Goal: Information Seeking & Learning: Learn about a topic

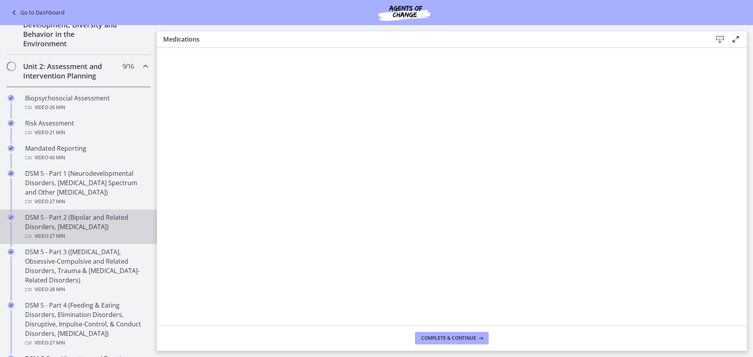
scroll to position [472, 0]
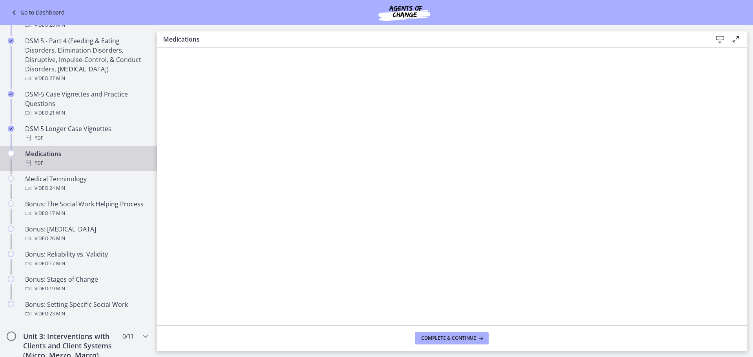
click at [58, 160] on div "PDF" at bounding box center [86, 162] width 122 height 9
click at [720, 40] on icon at bounding box center [719, 39] width 9 height 9
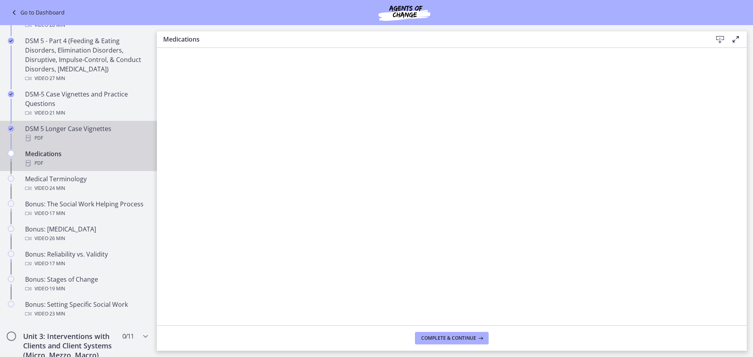
click at [76, 138] on div "PDF" at bounding box center [86, 137] width 122 height 9
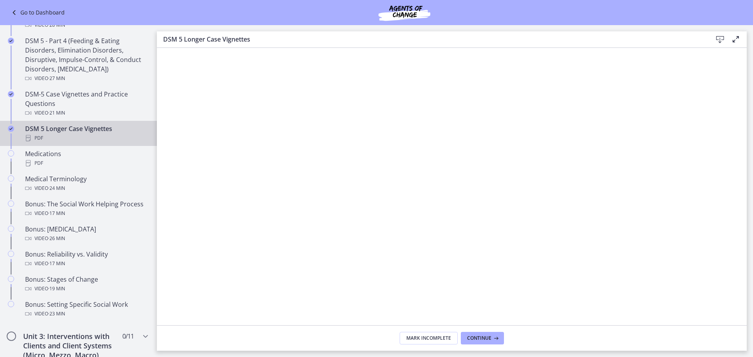
click at [720, 40] on icon at bounding box center [719, 39] width 9 height 9
click at [64, 160] on div "PDF" at bounding box center [86, 162] width 122 height 9
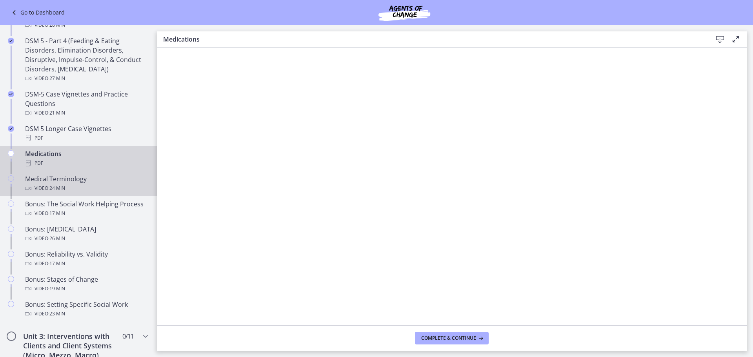
click at [68, 193] on link "Medical Terminology Video · 24 min" at bounding box center [78, 183] width 157 height 25
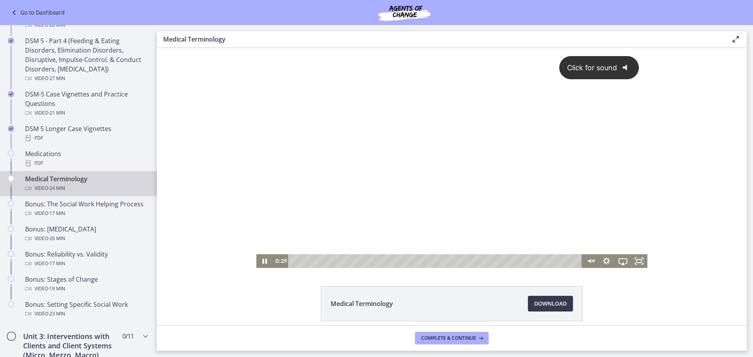
click at [622, 67] on icon "Click for sound" at bounding box center [624, 68] width 4 height 6
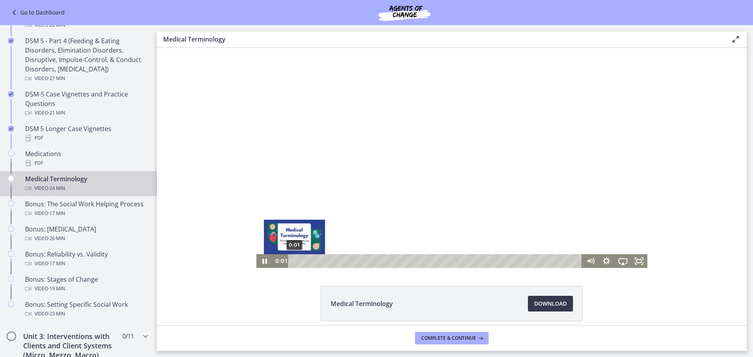
click at [294, 260] on div "0:01" at bounding box center [436, 261] width 284 height 14
click at [376, 155] on div at bounding box center [451, 158] width 391 height 220
click at [263, 262] on icon "Play Video" at bounding box center [265, 261] width 4 height 6
click at [423, 134] on div at bounding box center [451, 158] width 391 height 220
click at [440, 186] on div at bounding box center [451, 158] width 391 height 220
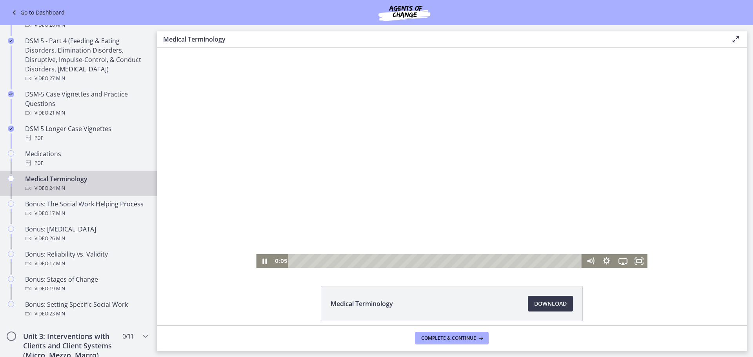
click at [424, 189] on div at bounding box center [451, 158] width 391 height 220
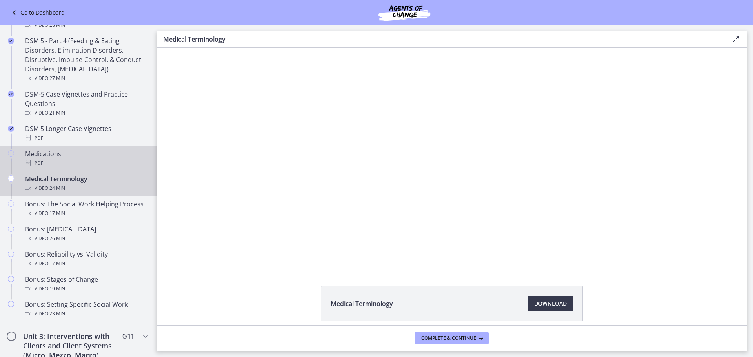
click at [57, 161] on div "PDF" at bounding box center [86, 162] width 122 height 9
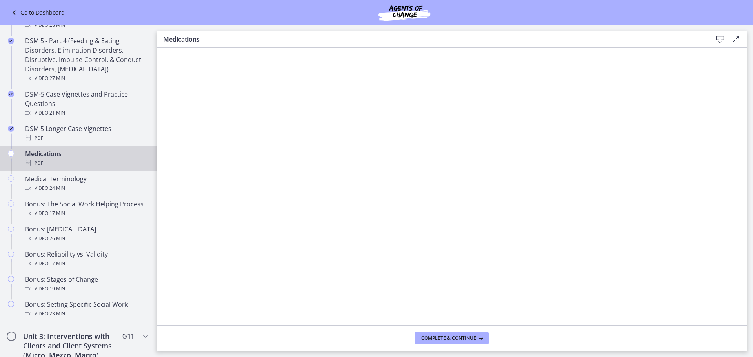
click at [78, 160] on div "PDF" at bounding box center [86, 162] width 122 height 9
click at [718, 40] on icon at bounding box center [719, 39] width 9 height 9
